Goal: Task Accomplishment & Management: Manage account settings

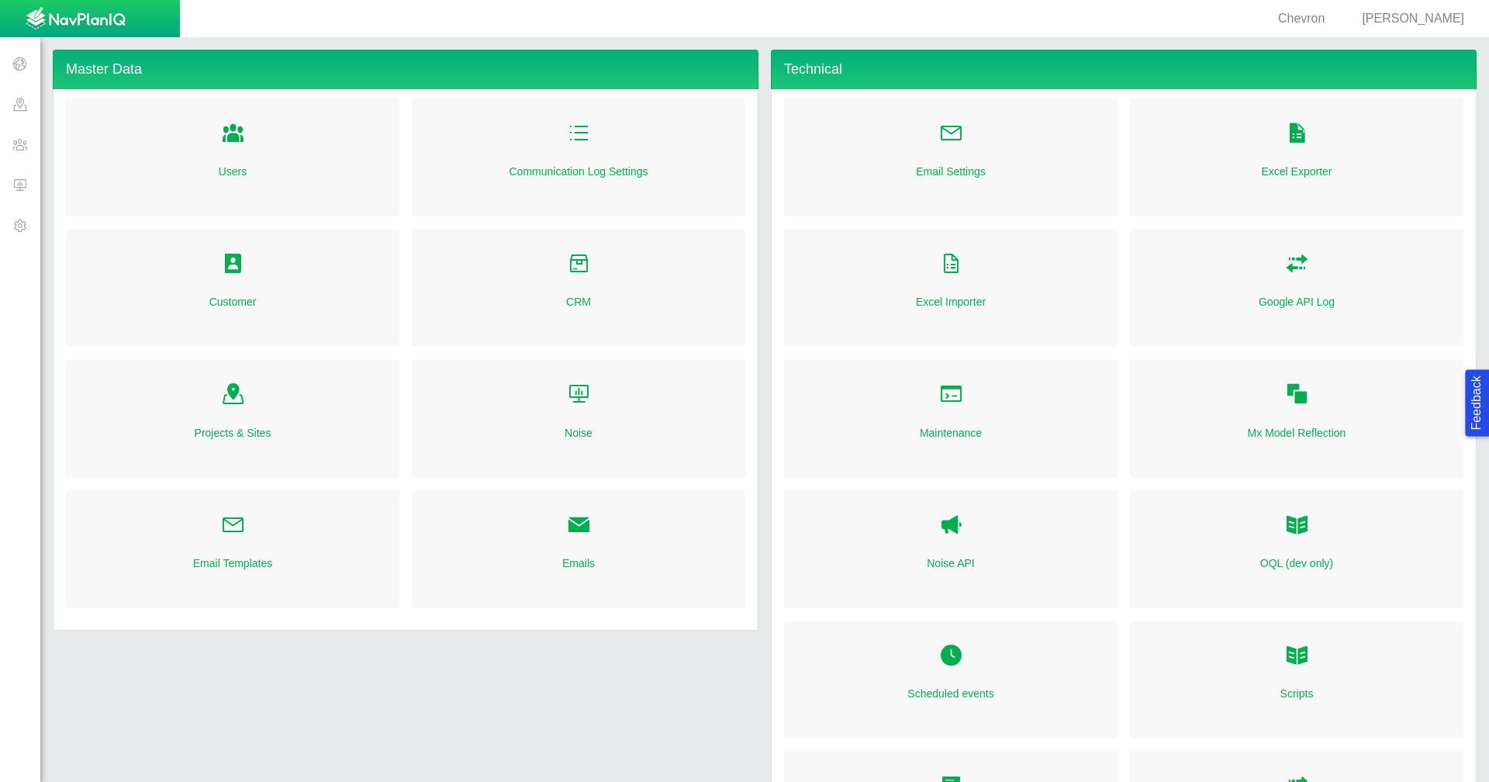
click at [1448, 20] on span "[PERSON_NAME]" at bounding box center [1413, 18] width 102 height 13
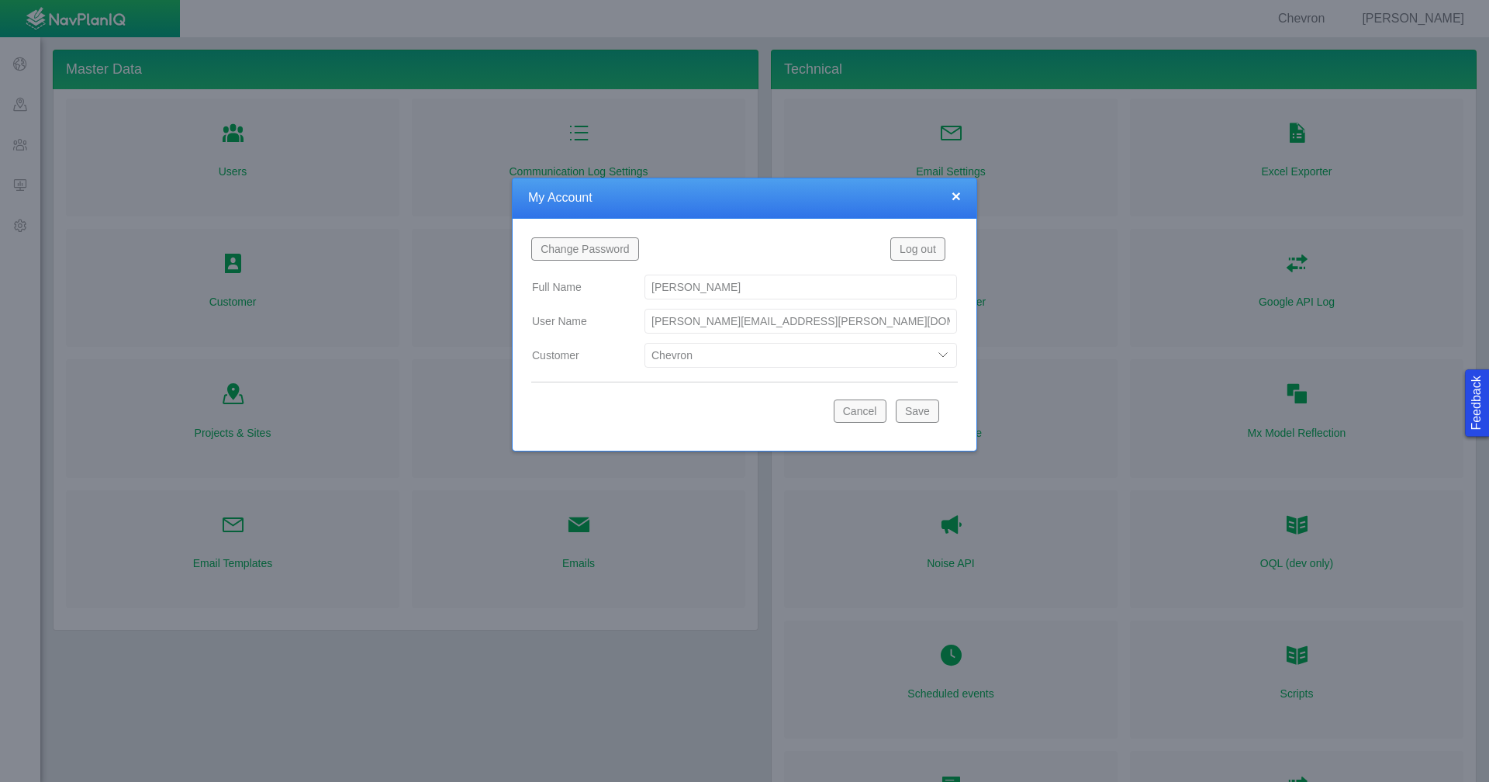
click at [944, 357] on select "Bison Blue Green Solutions Chevron Civitas Koloma Oxy PDC/Chevron Prairie OC Re…" at bounding box center [800, 355] width 312 height 25
click at [644, 343] on select "Bison Blue Green Solutions Chevron Civitas Koloma Oxy PDC/Chevron Prairie OC Re…" at bounding box center [800, 355] width 312 height 25
select select "42784196460046054"
click at [927, 418] on button "Save" at bounding box center [917, 410] width 43 height 23
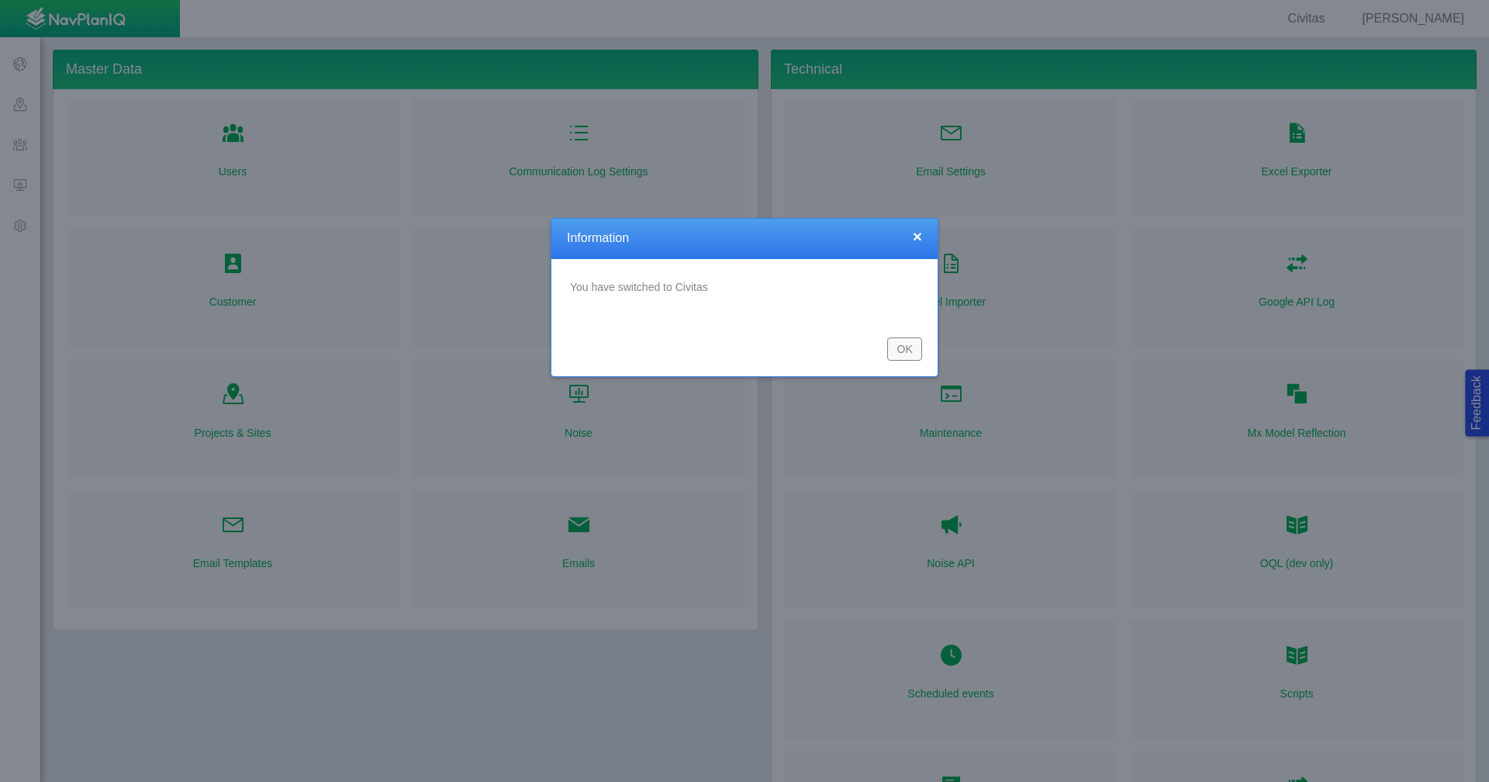
click at [906, 358] on button "OK" at bounding box center [904, 348] width 35 height 23
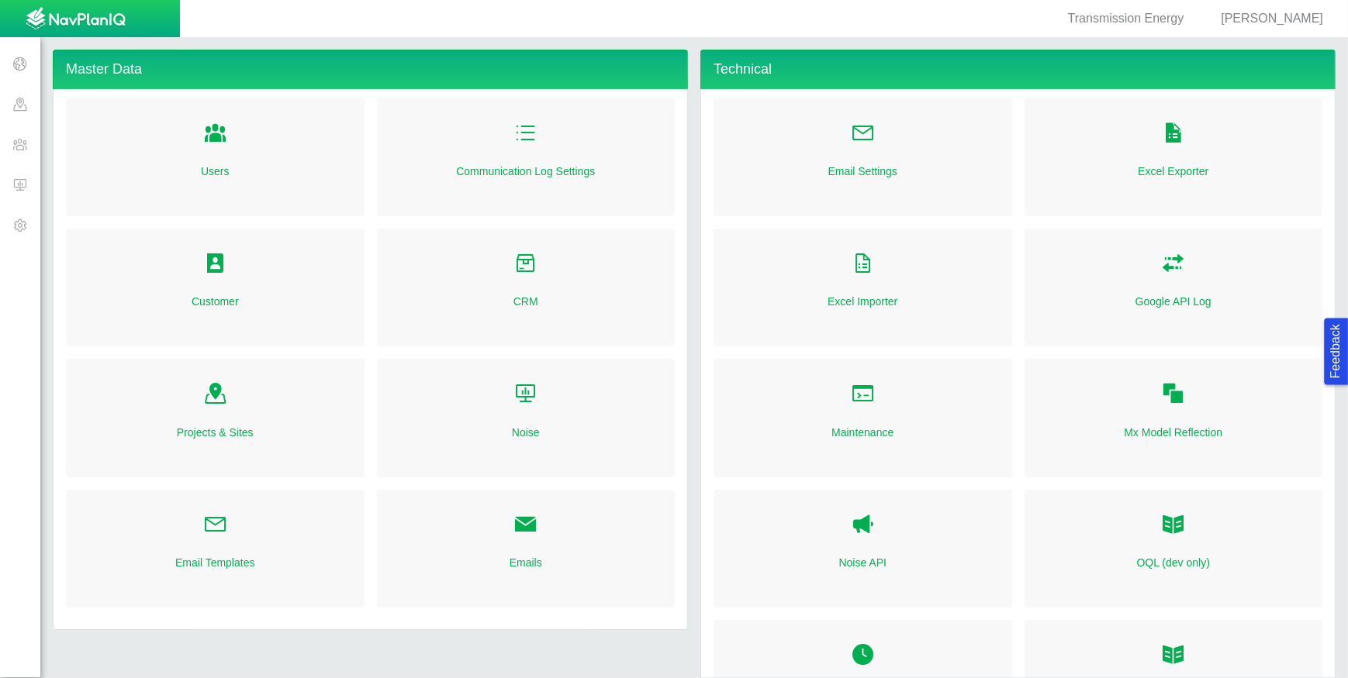
click at [17, 140] on span at bounding box center [20, 144] width 40 height 40
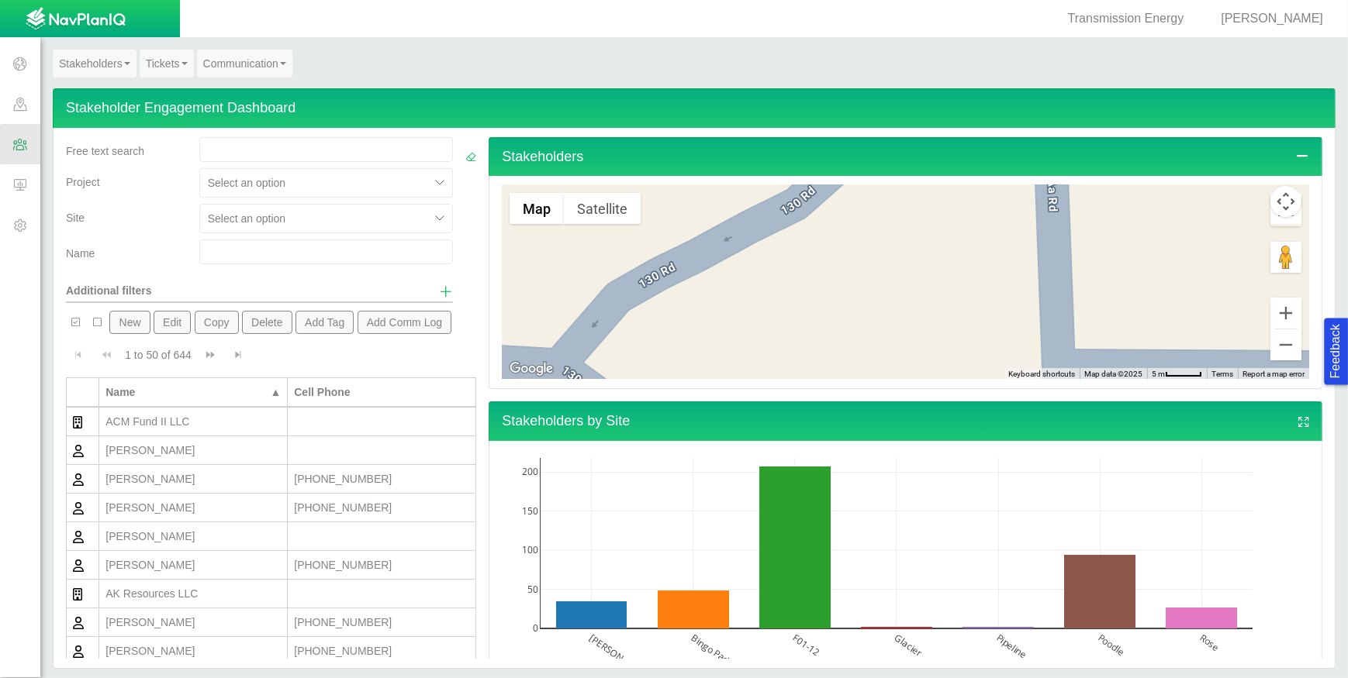
click at [243, 68] on link "Communication" at bounding box center [244, 64] width 95 height 28
click at [247, 93] on link "Mailer Dashboard" at bounding box center [259, 92] width 123 height 20
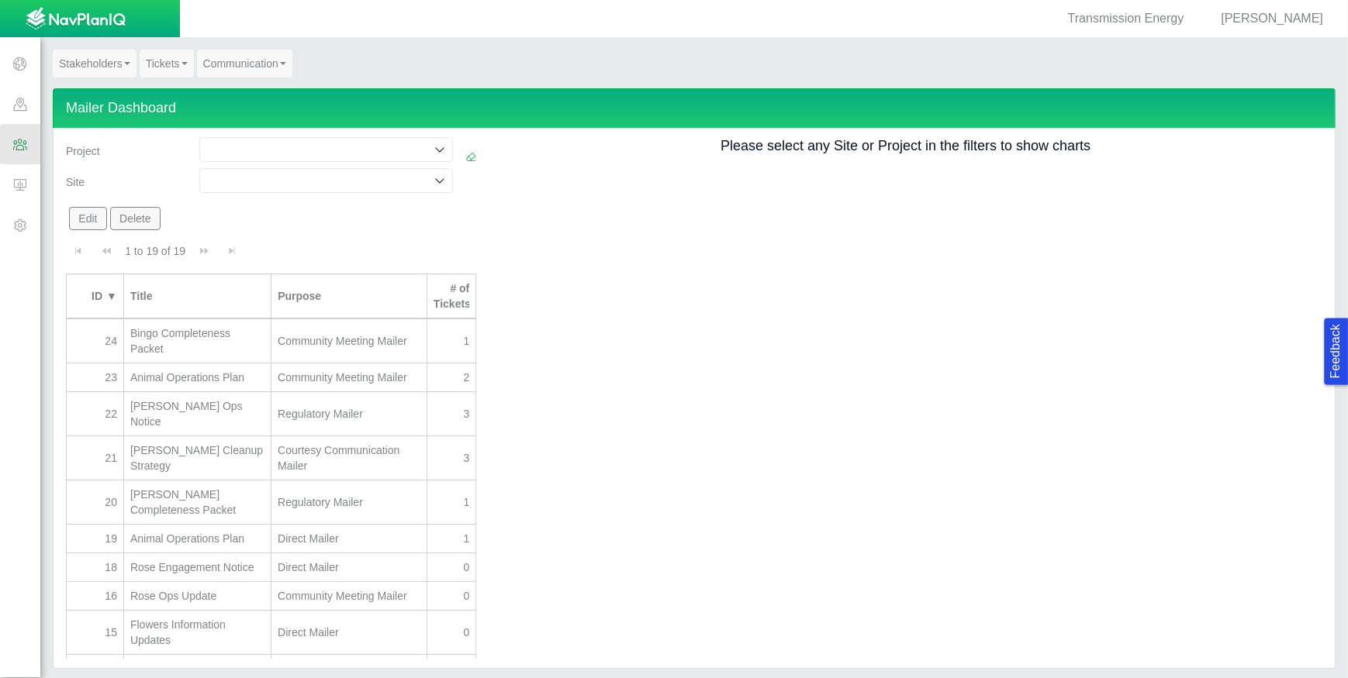
click at [254, 173] on input at bounding box center [318, 181] width 225 height 16
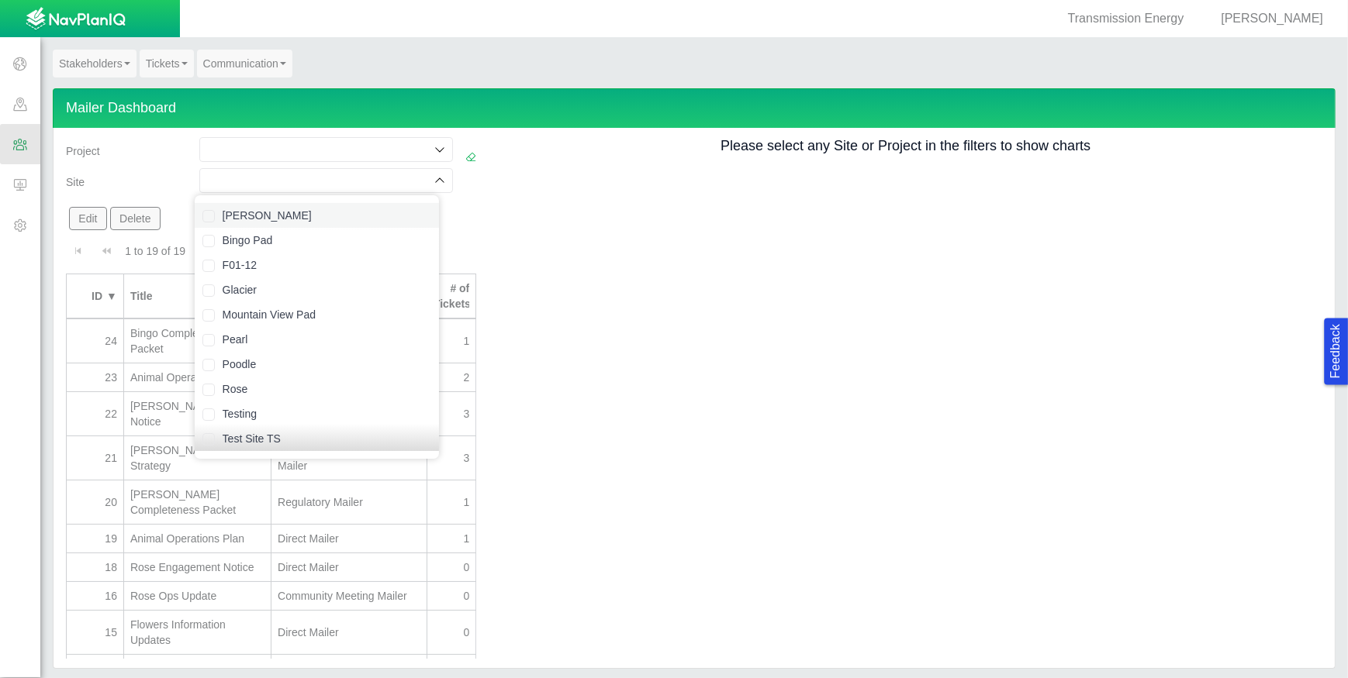
click at [250, 219] on label "[PERSON_NAME]" at bounding box center [327, 216] width 209 height 16
checkbox input "true"
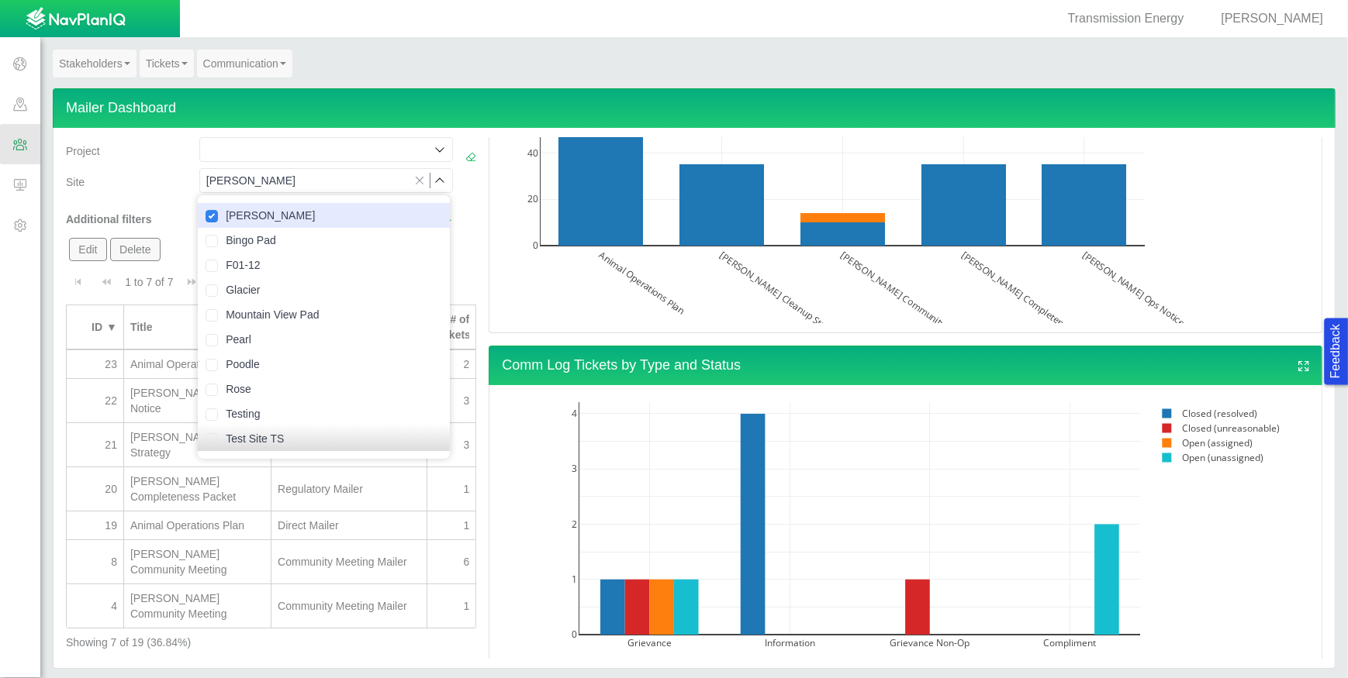
scroll to position [3, 0]
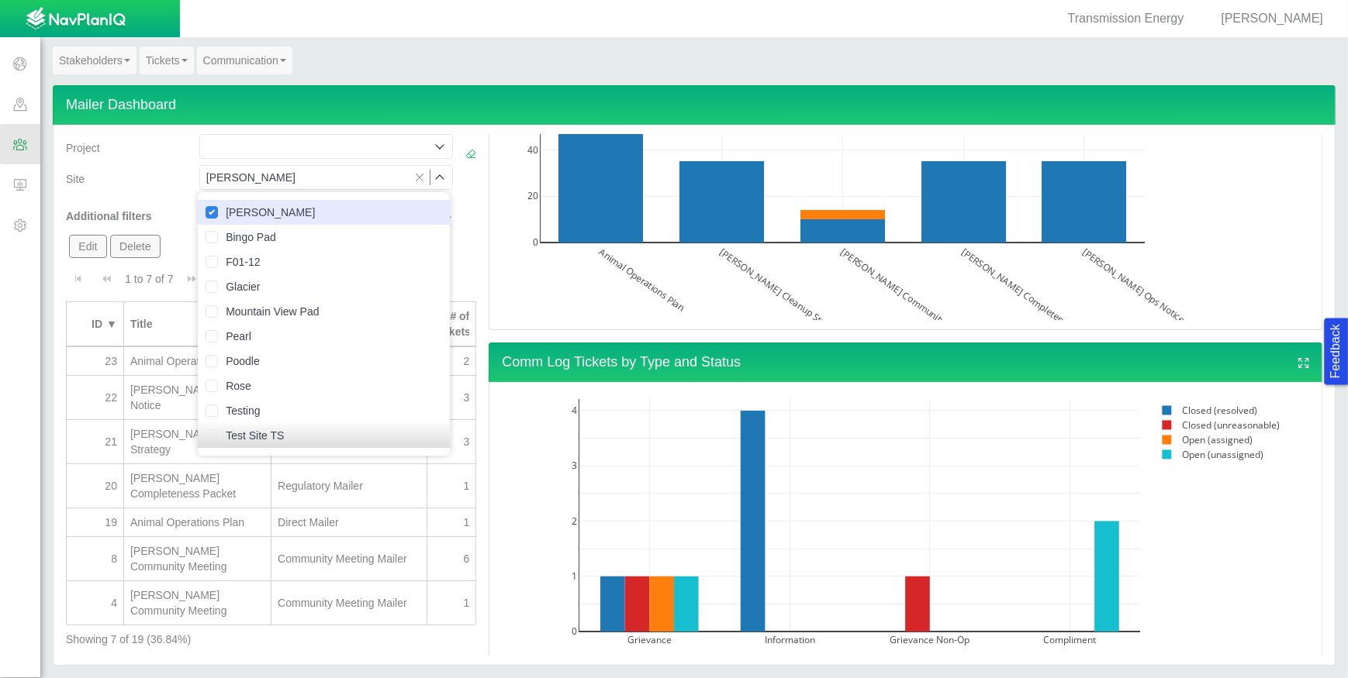
click at [163, 64] on link "Tickets" at bounding box center [167, 61] width 54 height 28
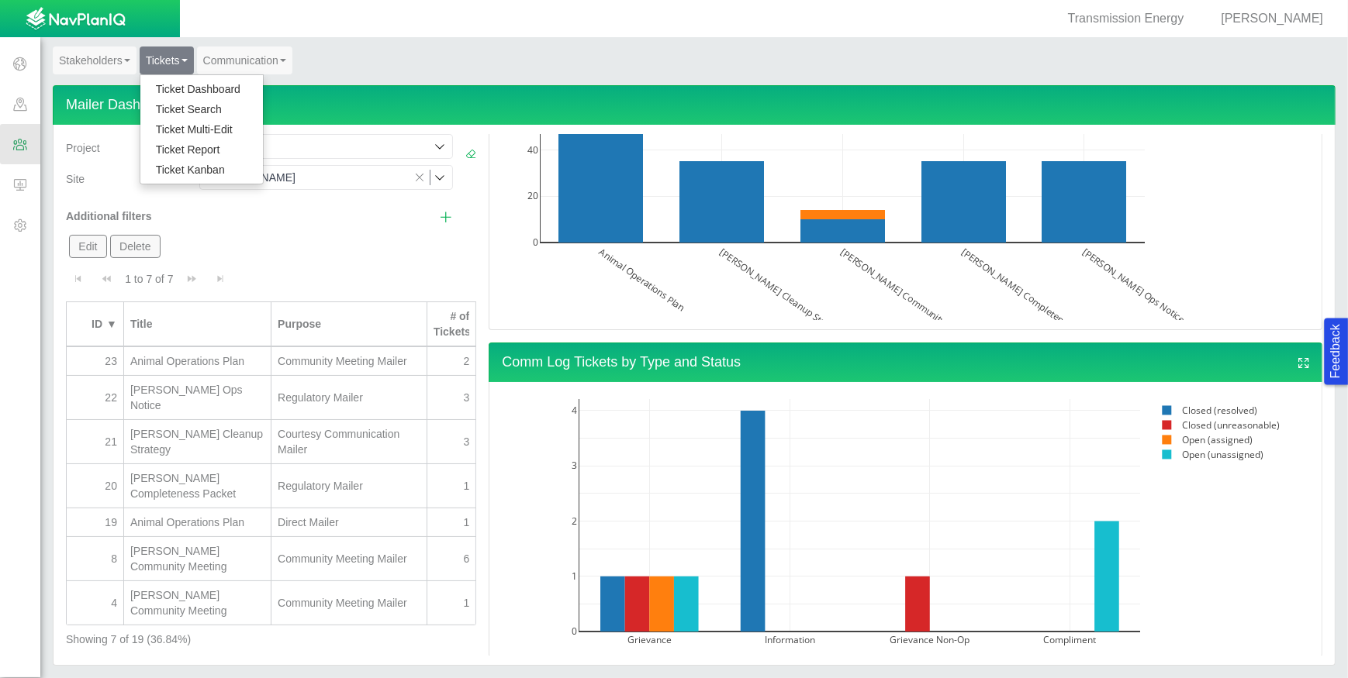
click at [164, 87] on link "Ticket Dashboard" at bounding box center [201, 89] width 123 height 20
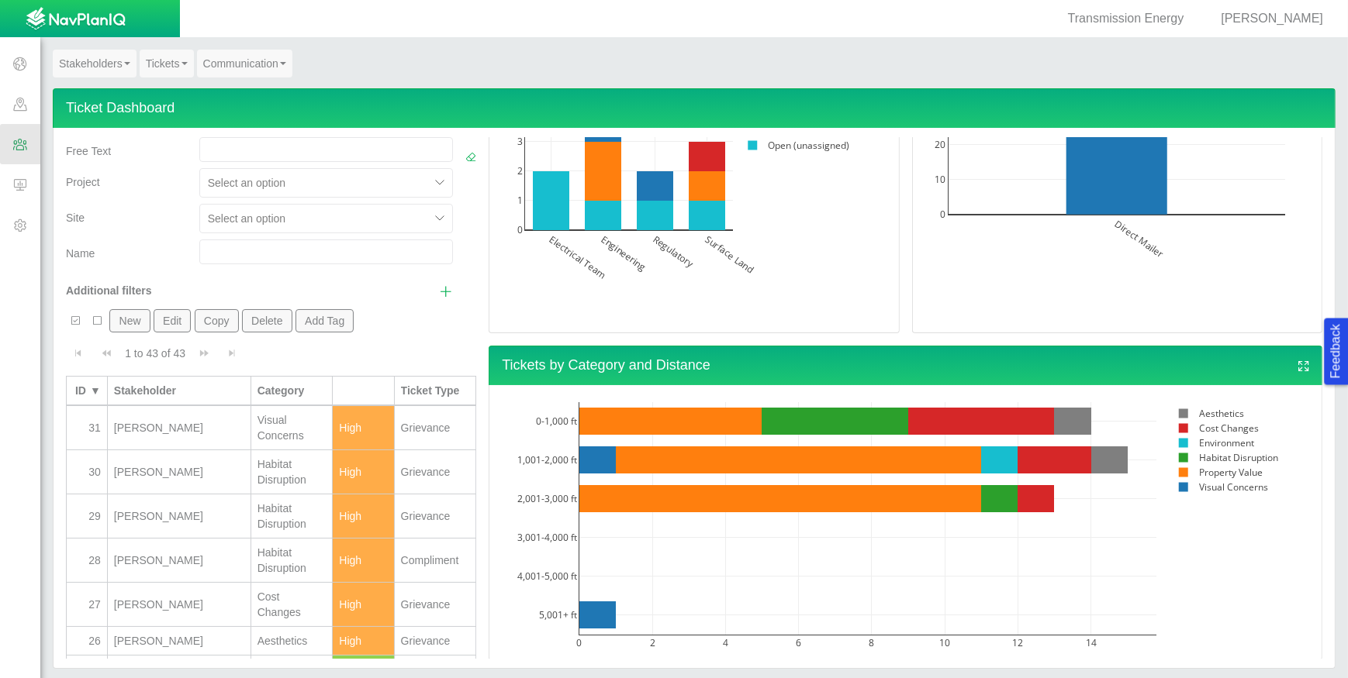
scroll to position [0, 0]
click at [90, 64] on link "Stakeholders" at bounding box center [95, 64] width 84 height 28
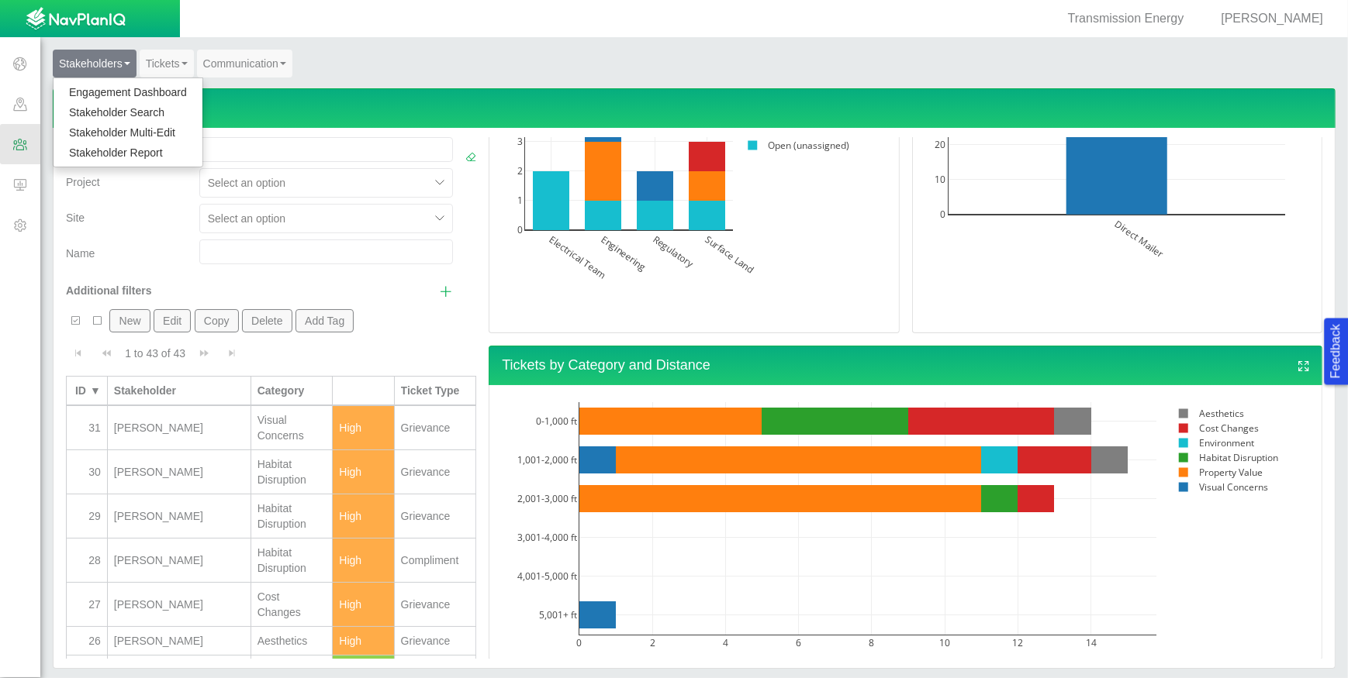
click at [112, 94] on link "Engagement Dashboard" at bounding box center [128, 92] width 149 height 20
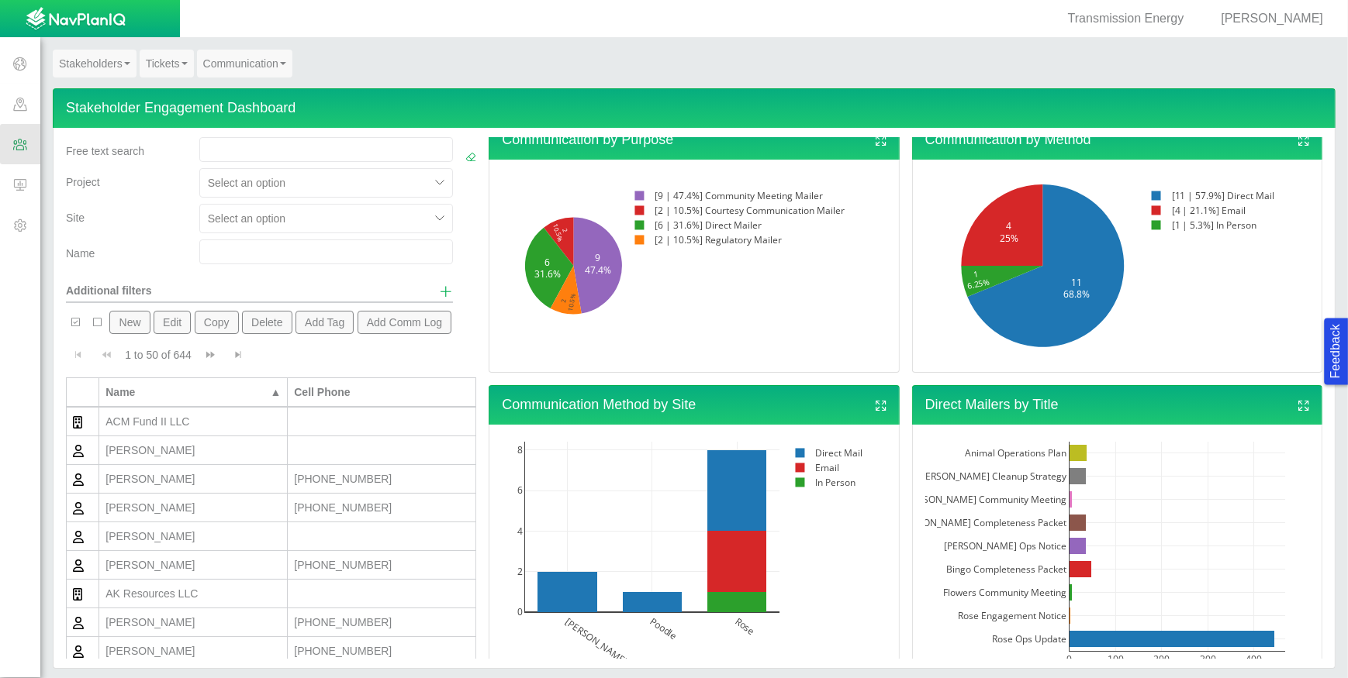
scroll to position [634, 0]
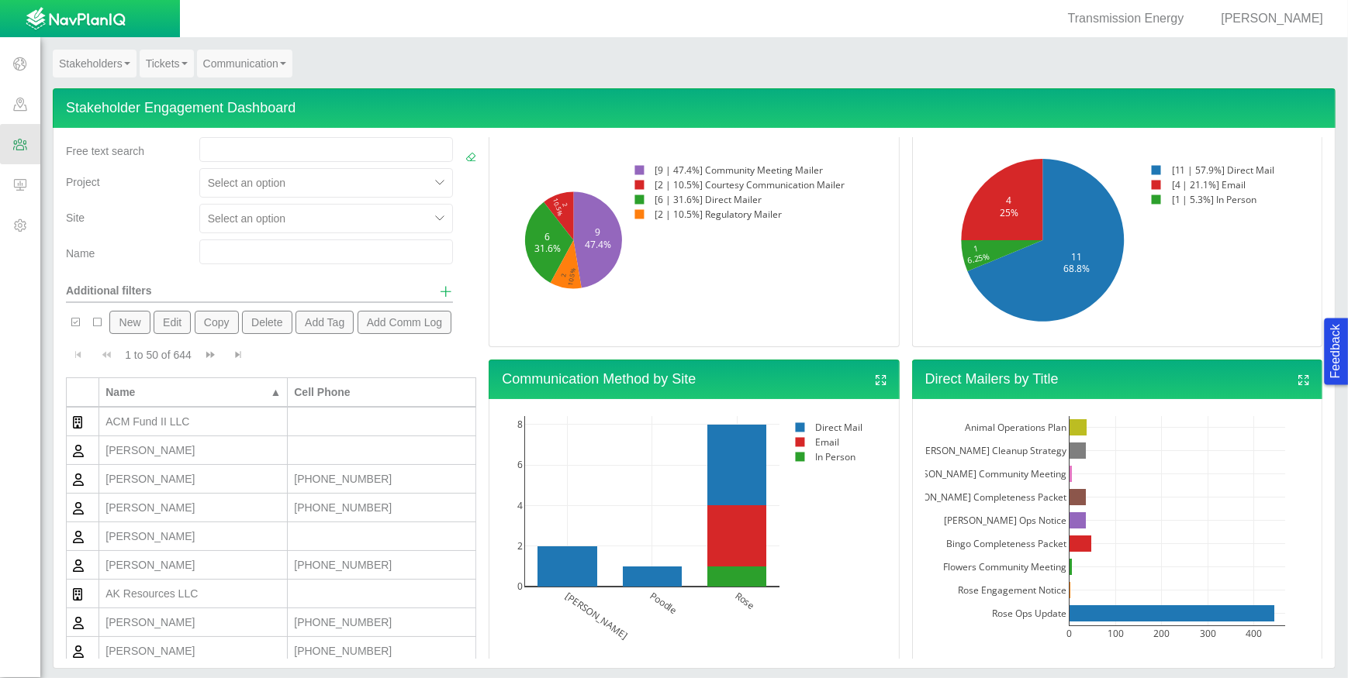
click at [243, 64] on link "Communication" at bounding box center [244, 64] width 95 height 28
click at [249, 85] on link "Mailer Dashboard" at bounding box center [259, 92] width 123 height 20
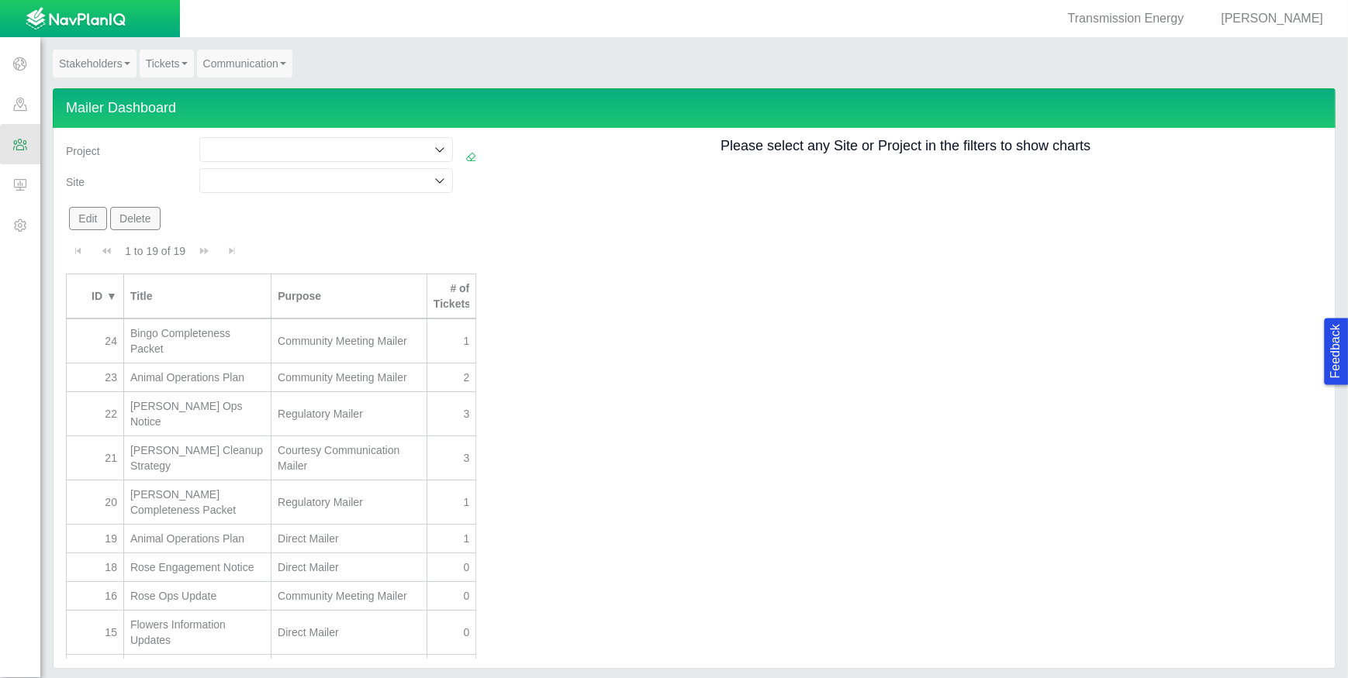
click at [290, 184] on input at bounding box center [318, 181] width 225 height 16
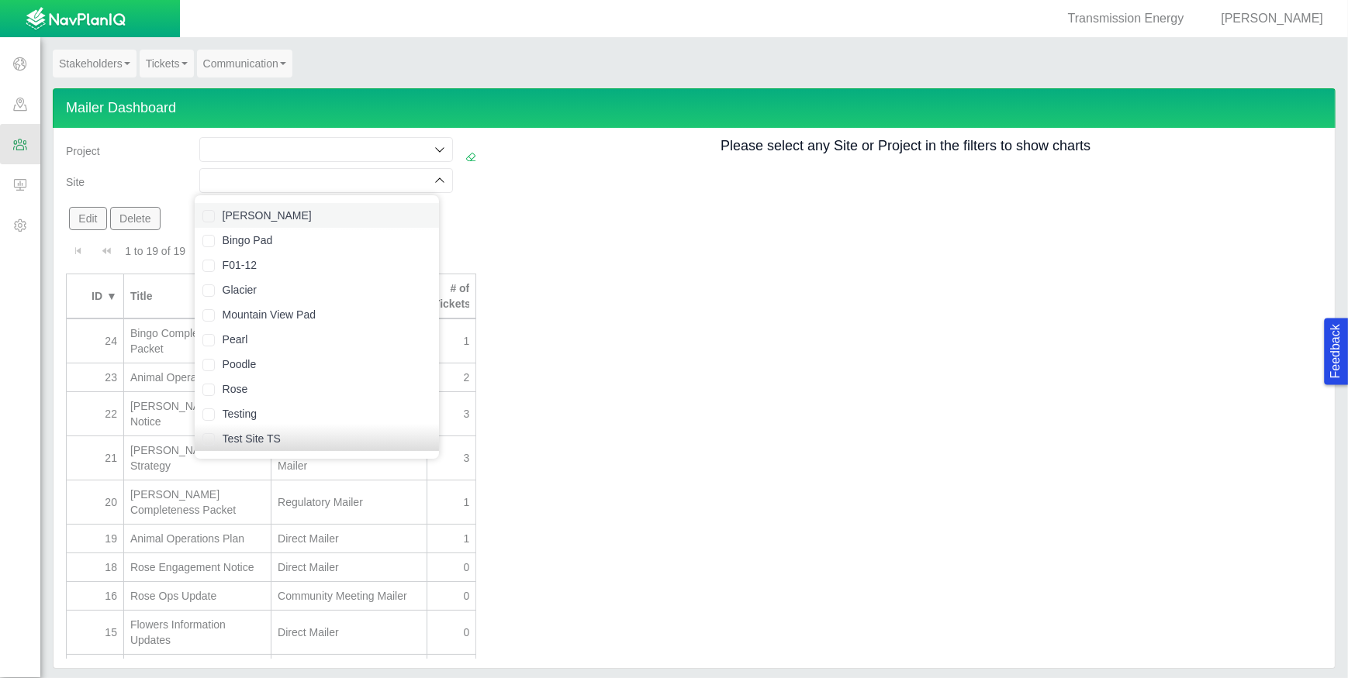
click at [277, 208] on label "[PERSON_NAME]" at bounding box center [327, 216] width 209 height 16
checkbox input "true"
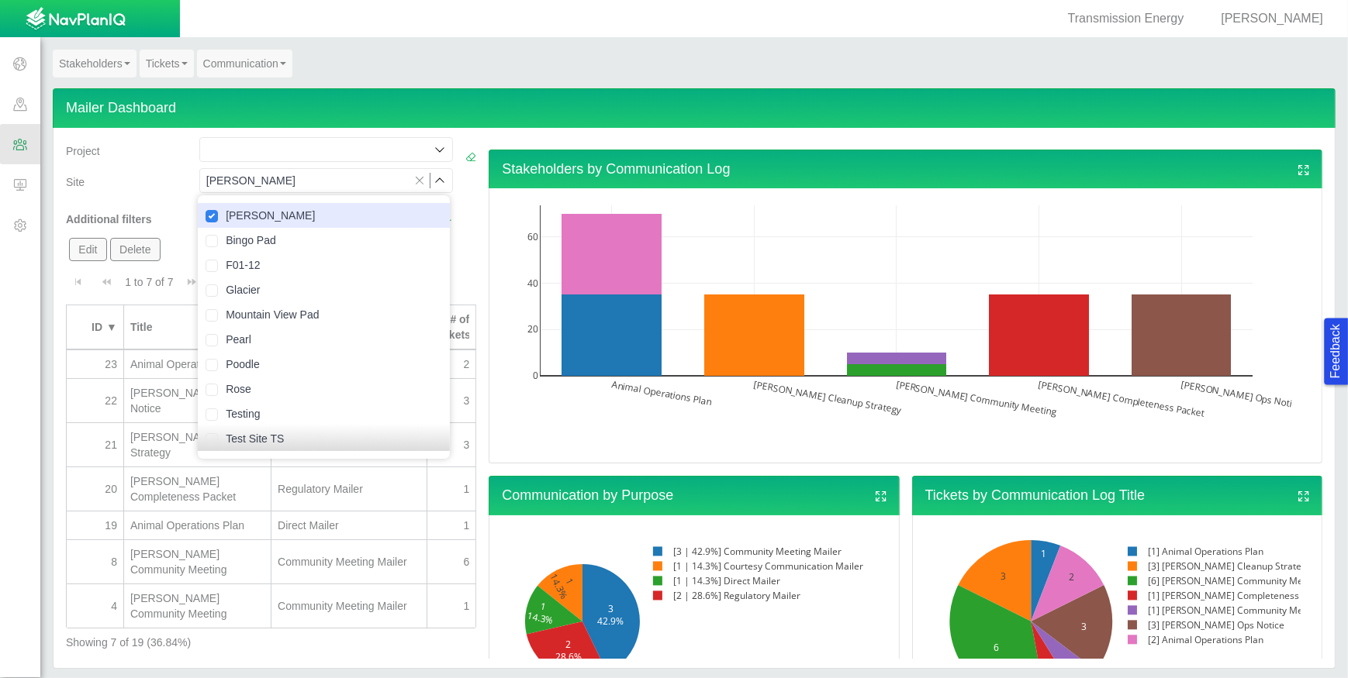
click at [491, 140] on div "Stakeholders by Communication Log Animal Operations Plan [PERSON_NAME] Cleanup …" at bounding box center [905, 300] width 846 height 327
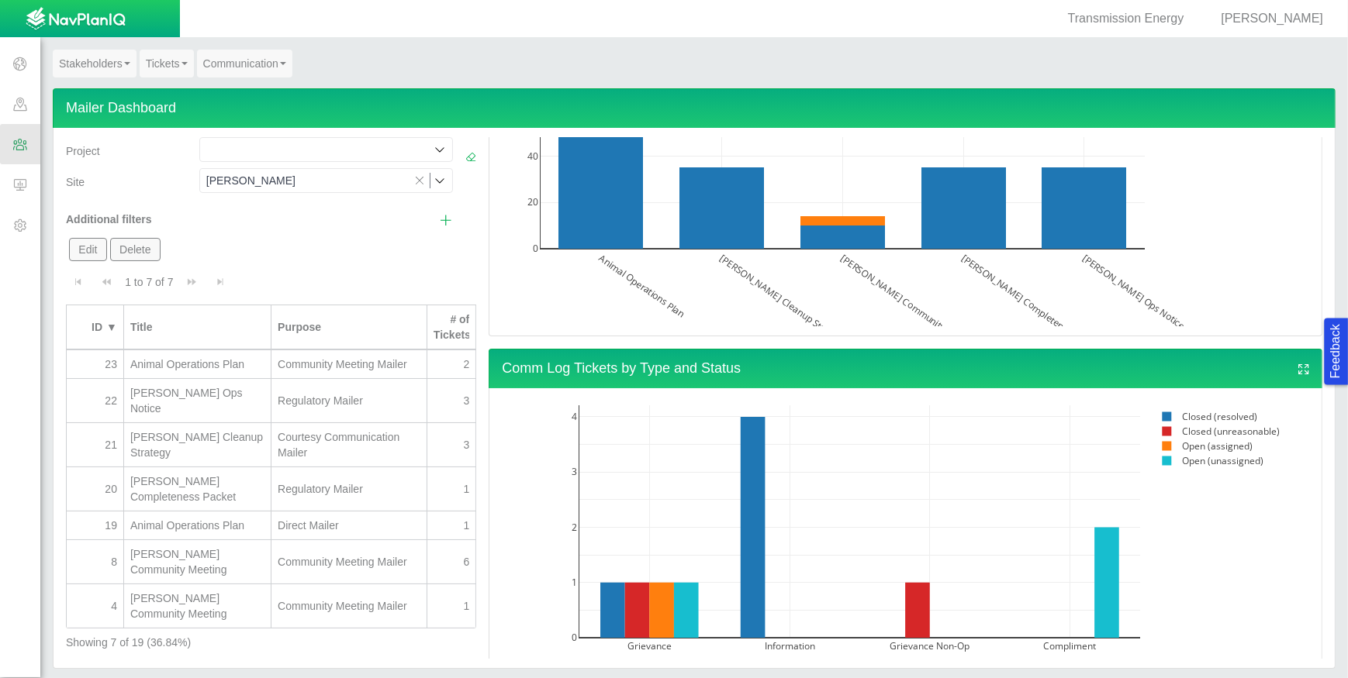
scroll to position [723, 0]
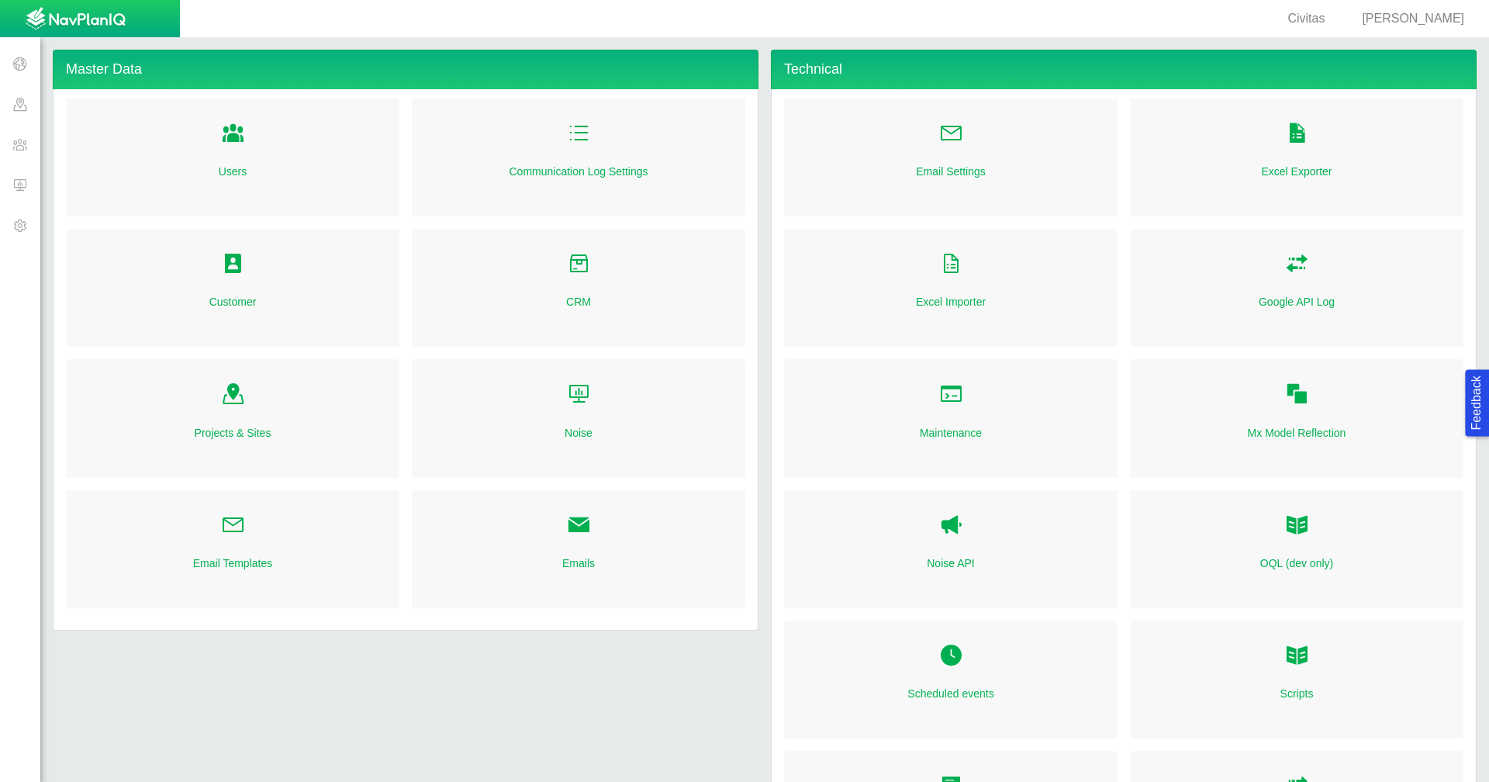
click at [24, 57] on span at bounding box center [20, 63] width 40 height 40
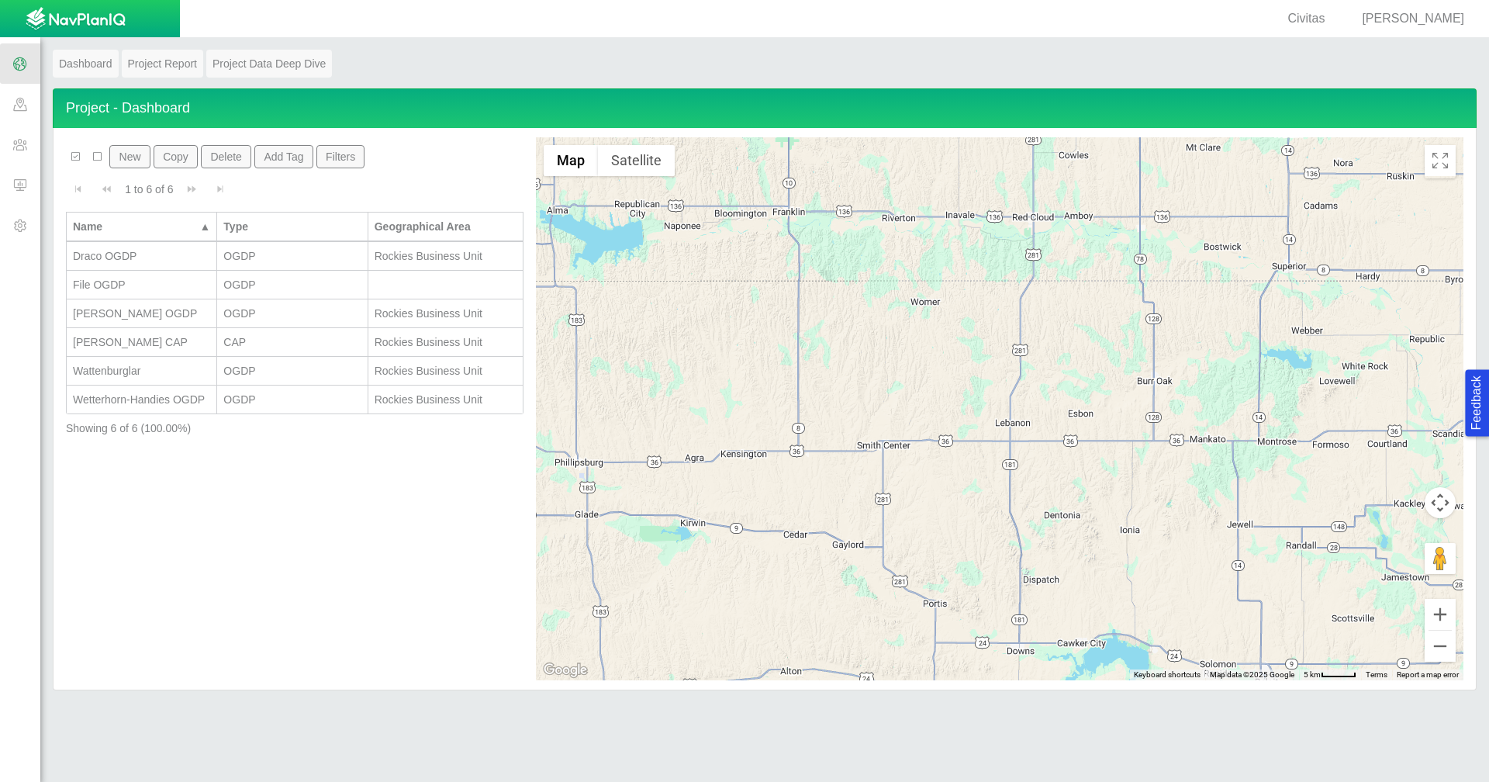
click at [17, 150] on span at bounding box center [20, 144] width 40 height 40
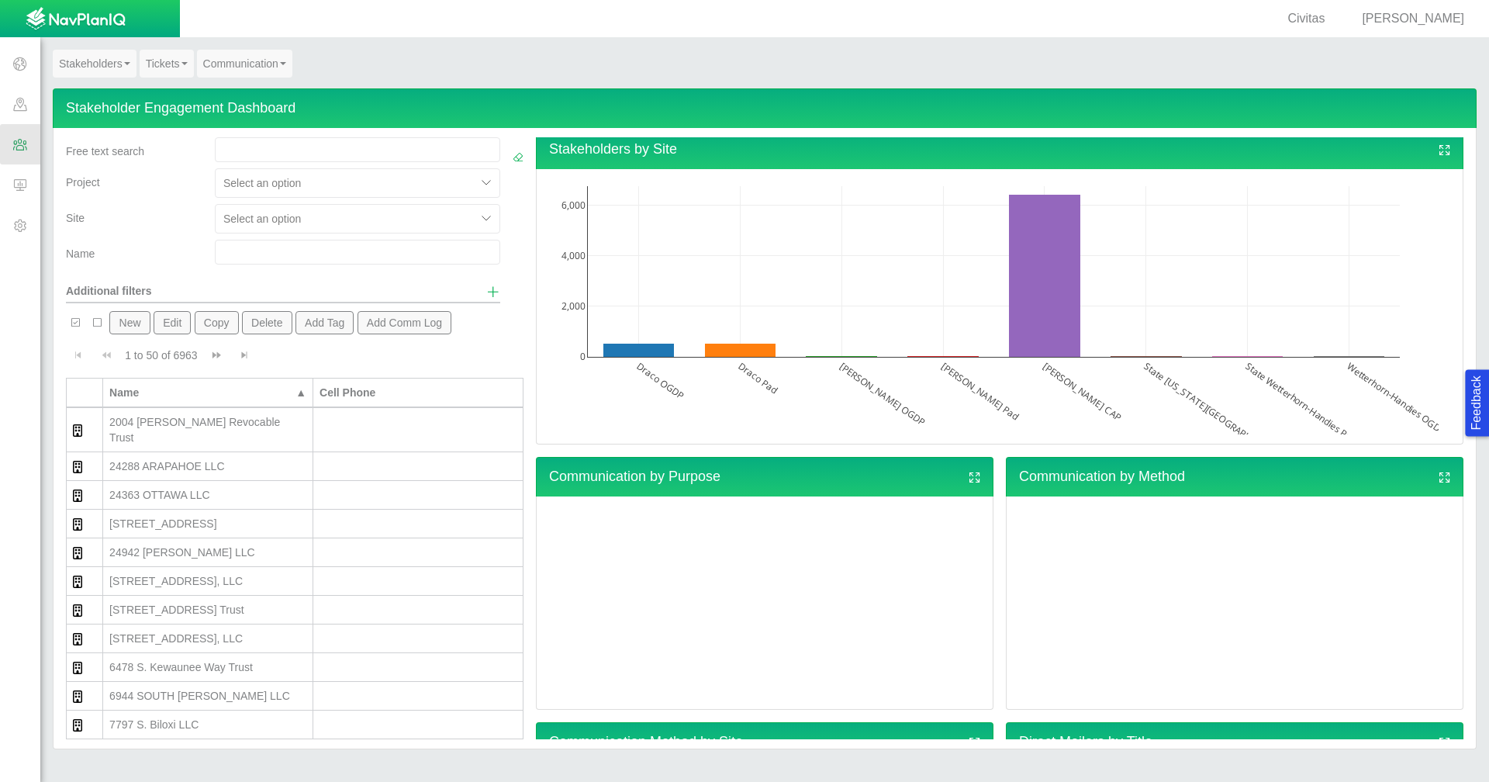
scroll to position [260, 0]
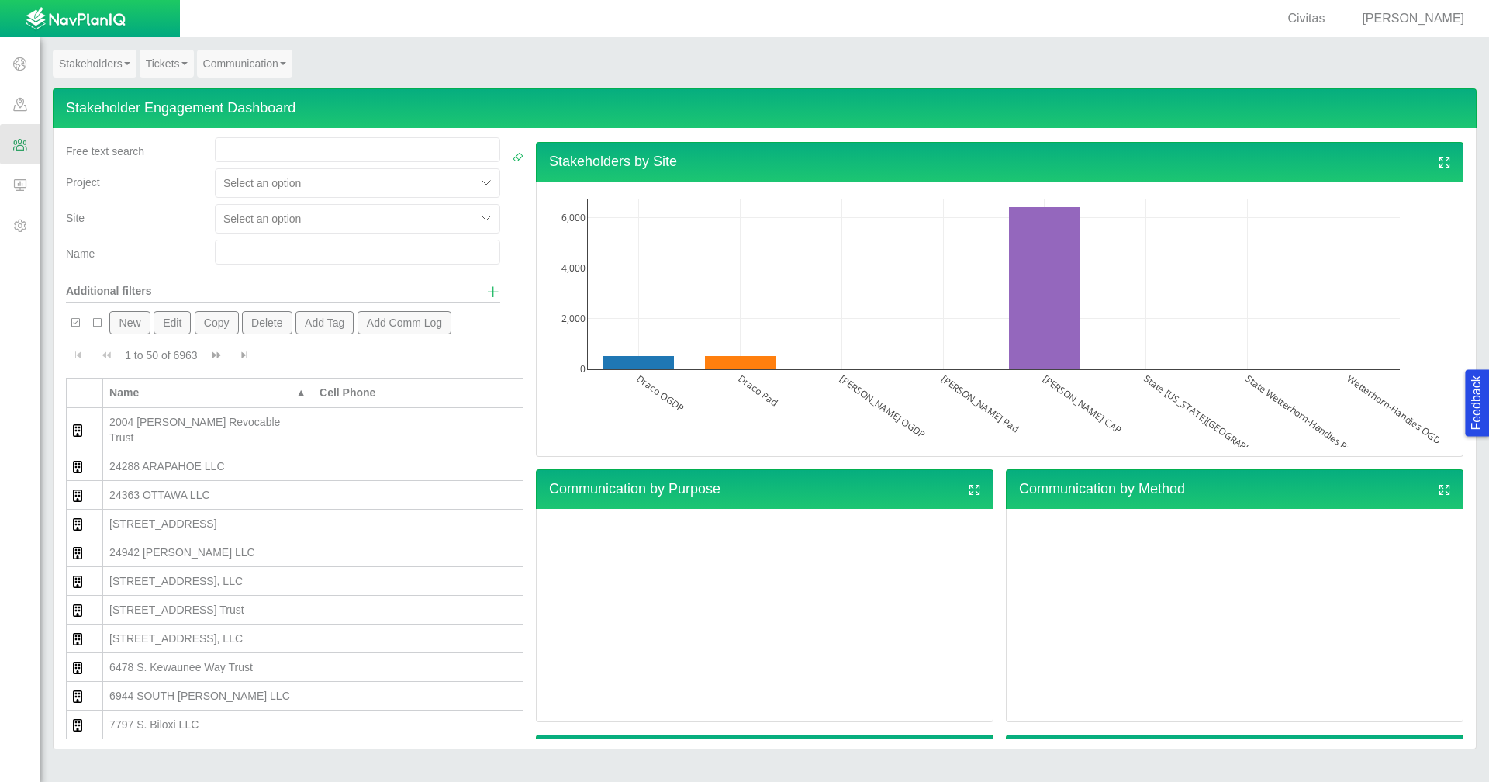
click at [476, 223] on div at bounding box center [487, 218] width 23 height 23
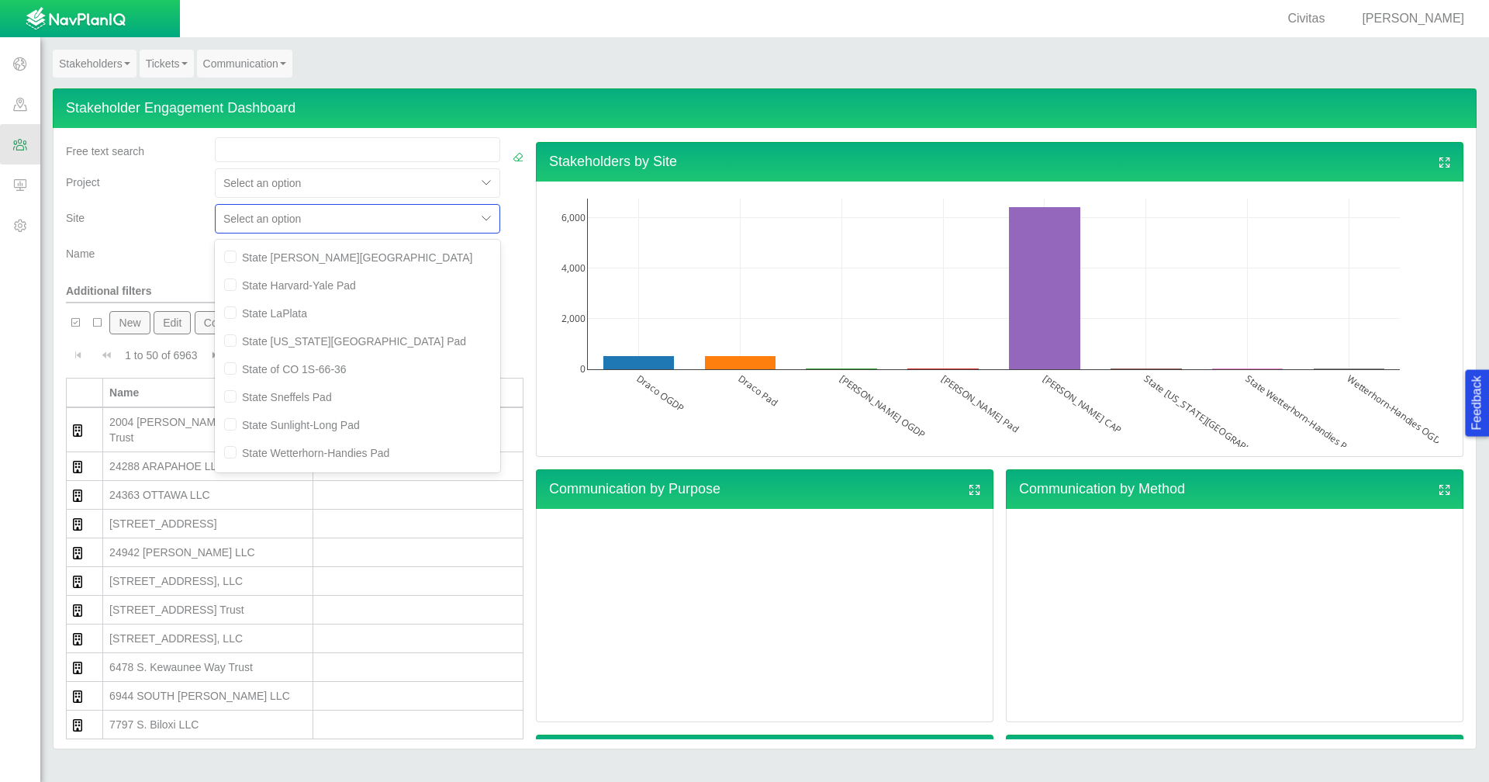
scroll to position [1086, 0]
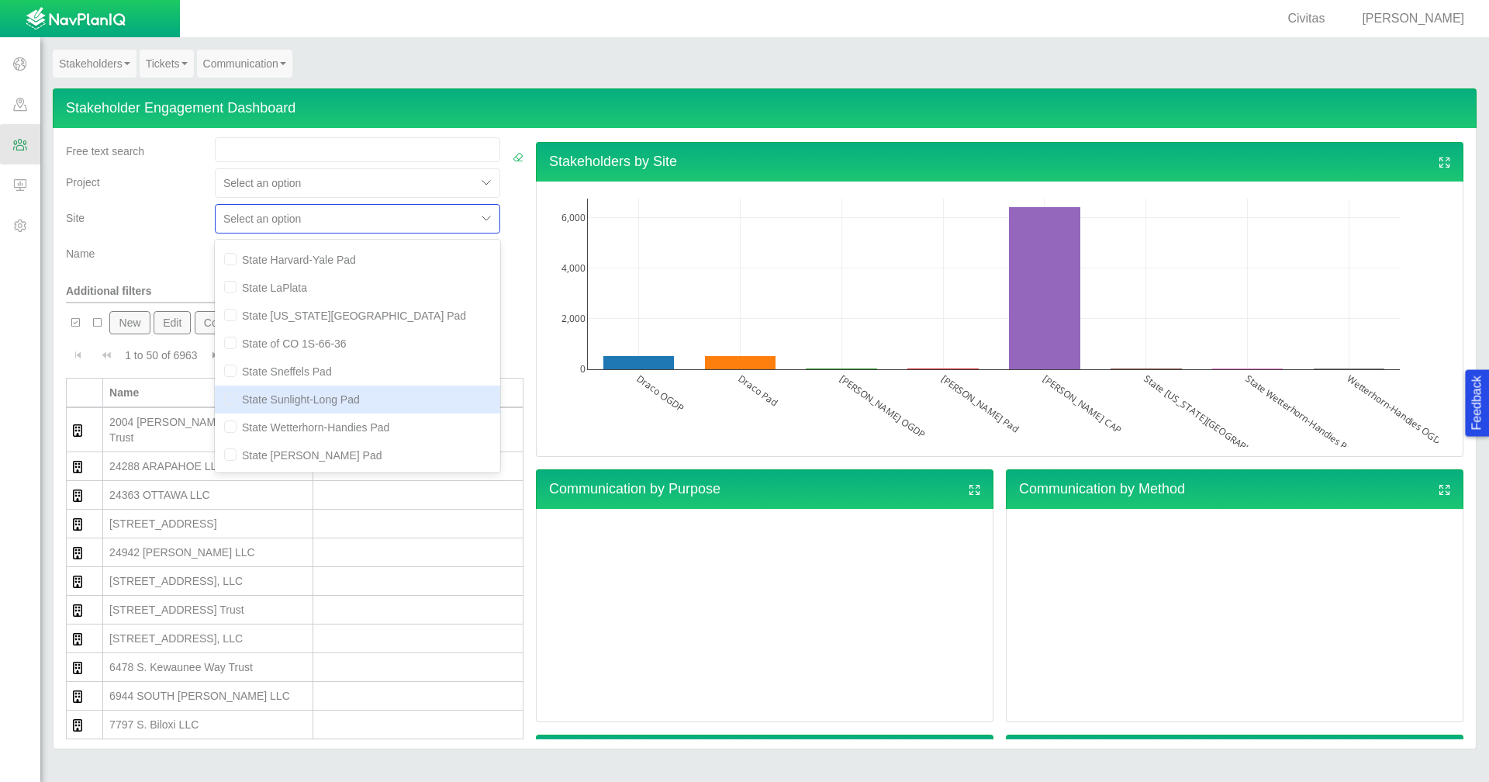
click at [353, 405] on div "State Sunlight-Long Pad" at bounding box center [357, 399] width 285 height 28
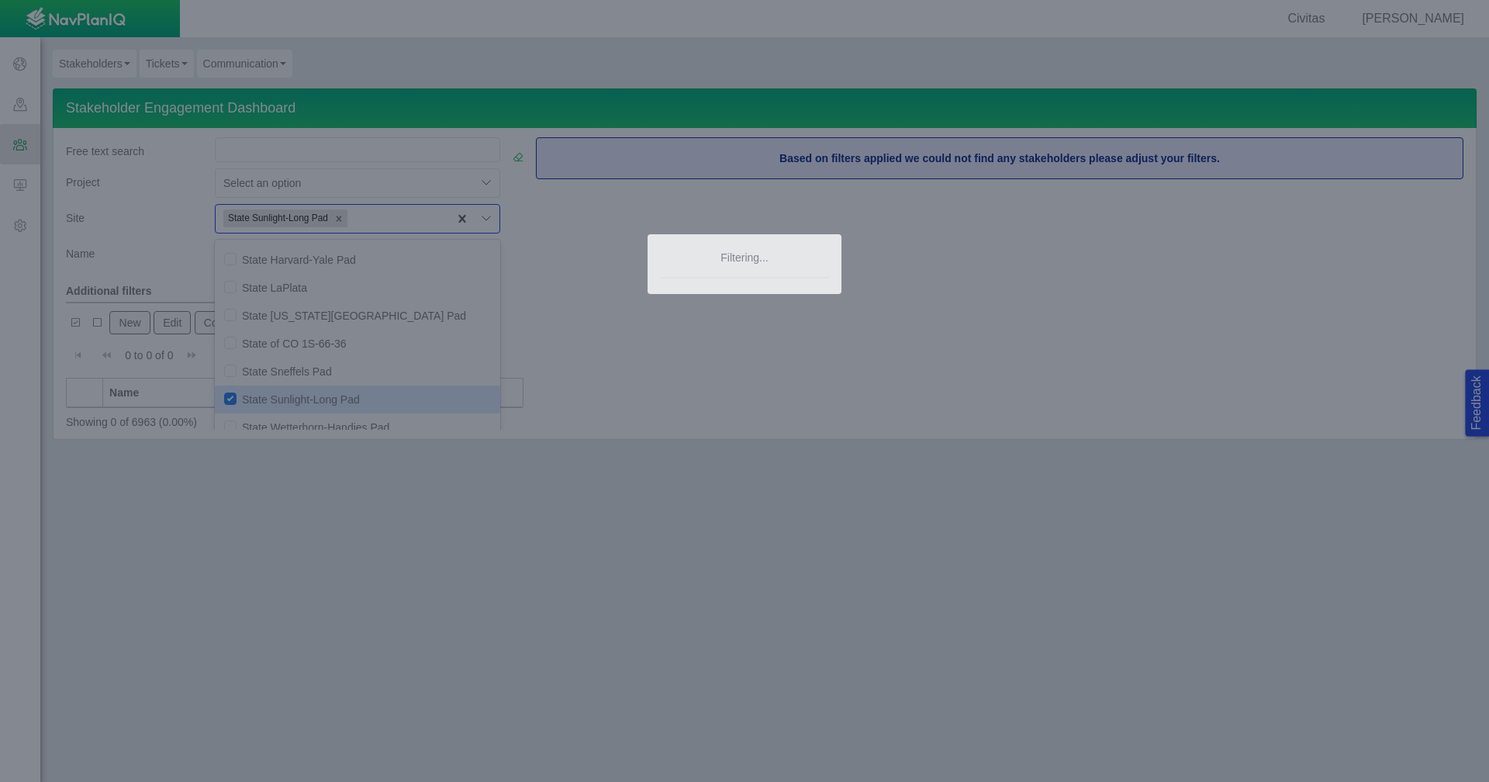
scroll to position [0, 0]
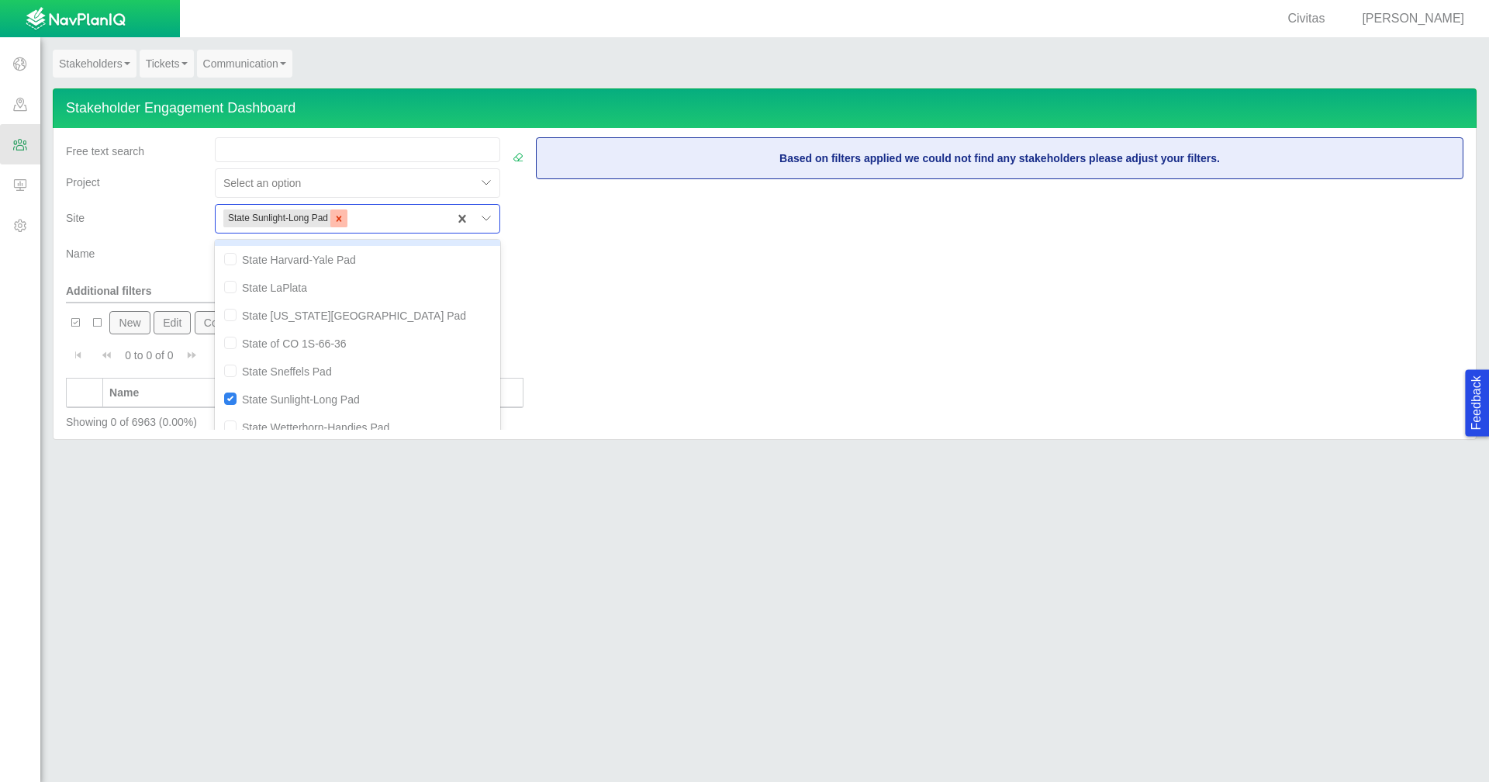
click at [337, 219] on icon "Remove State Sunlight-Long Pad" at bounding box center [338, 218] width 11 height 11
checkbox input "false"
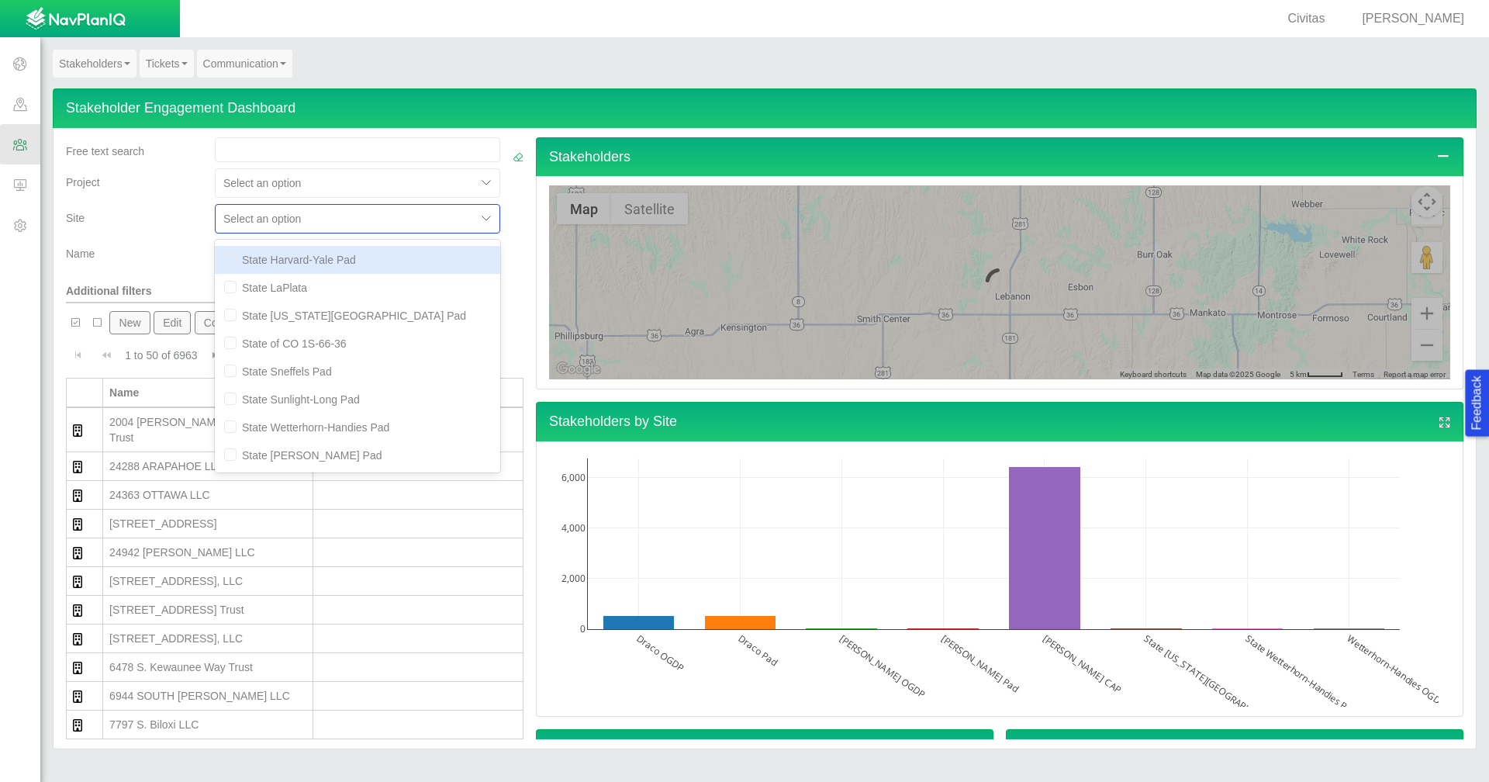
click at [182, 243] on div "Name" at bounding box center [134, 251] width 136 height 22
